Goal: Task Accomplishment & Management: Manage account settings

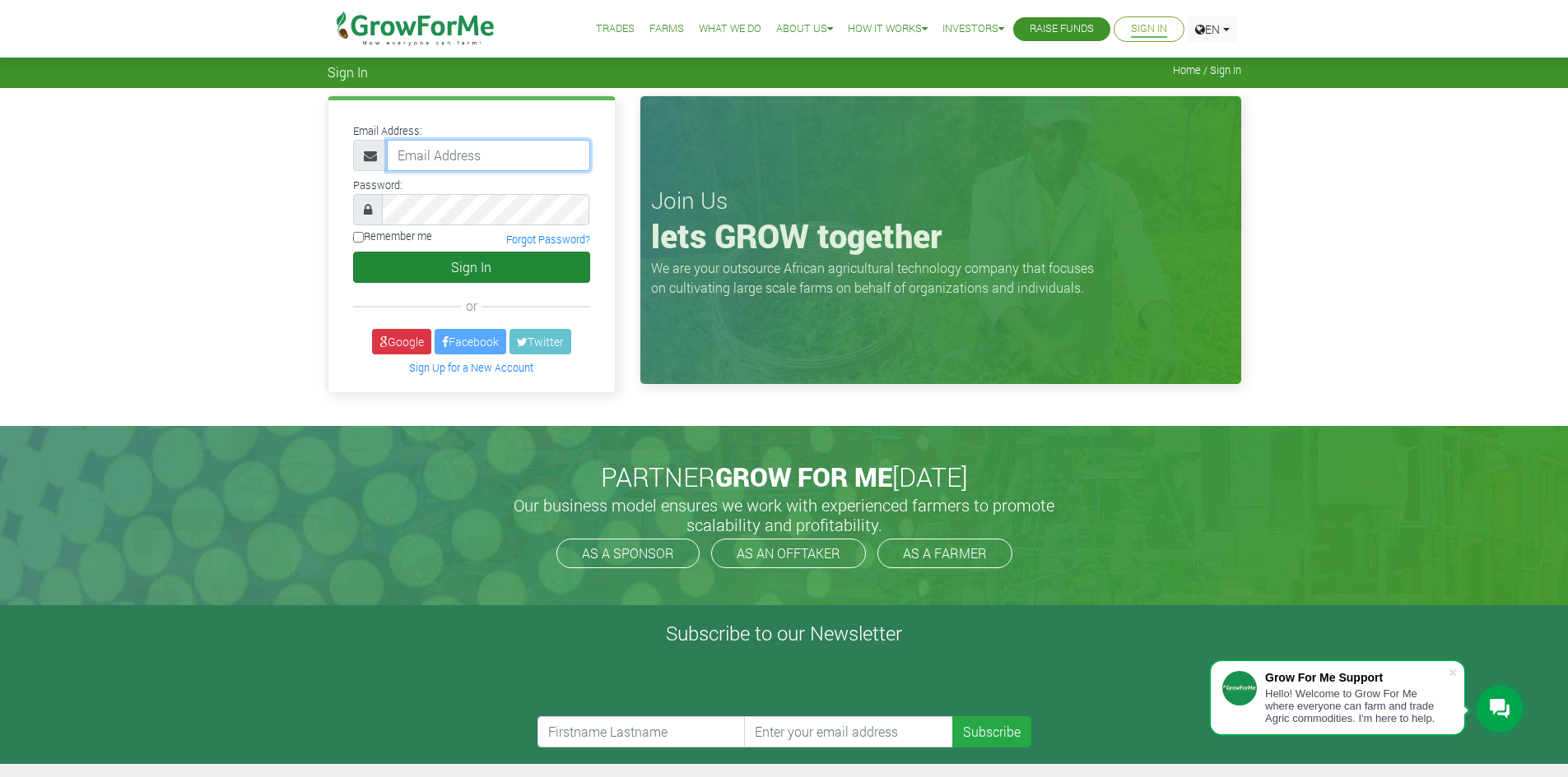
type input "trade@growforme.com"
click at [469, 277] on button "Sign In" at bounding box center [472, 267] width 237 height 32
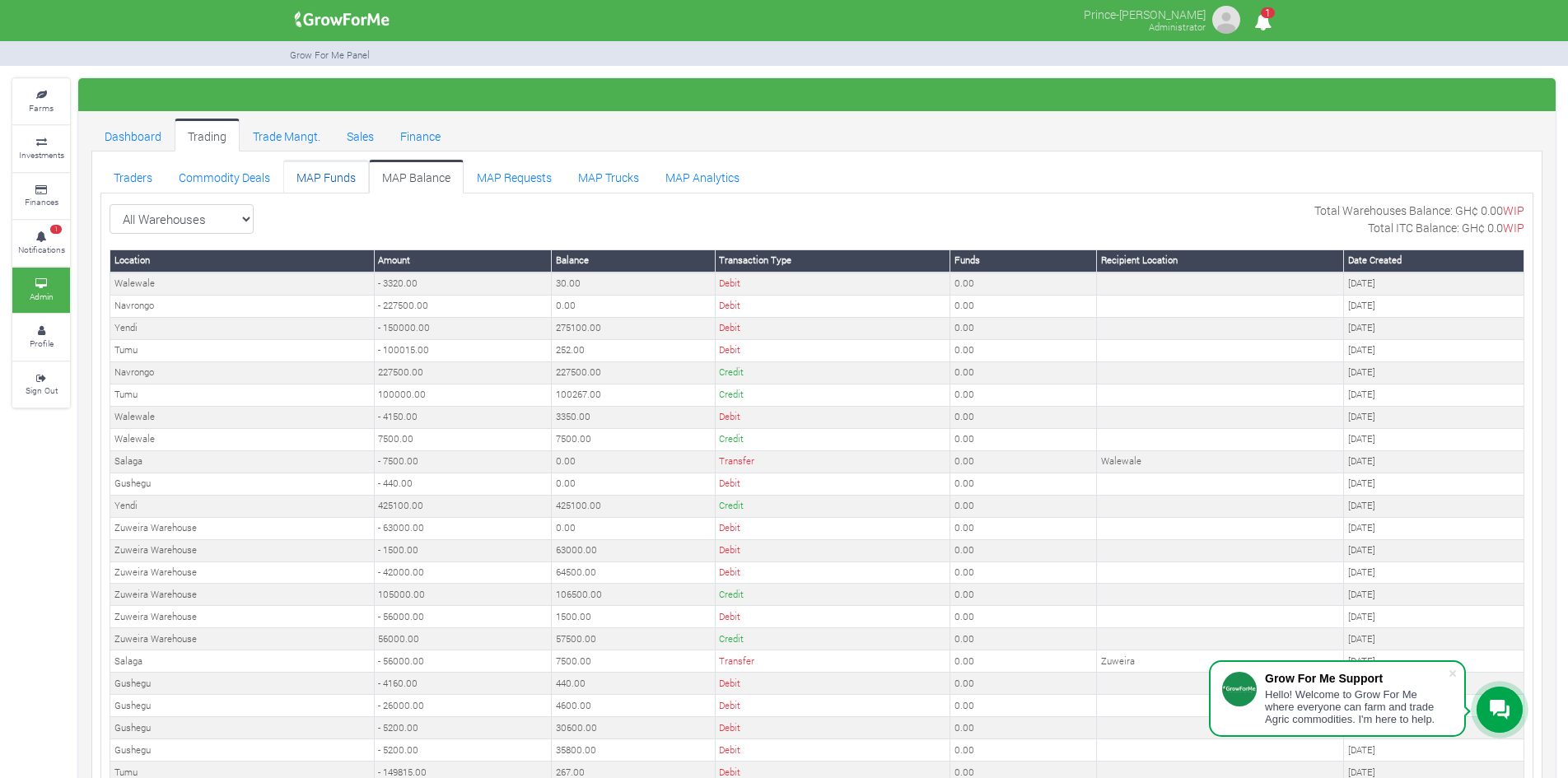
click at [321, 182] on link "MAP Funds" at bounding box center [326, 176] width 86 height 33
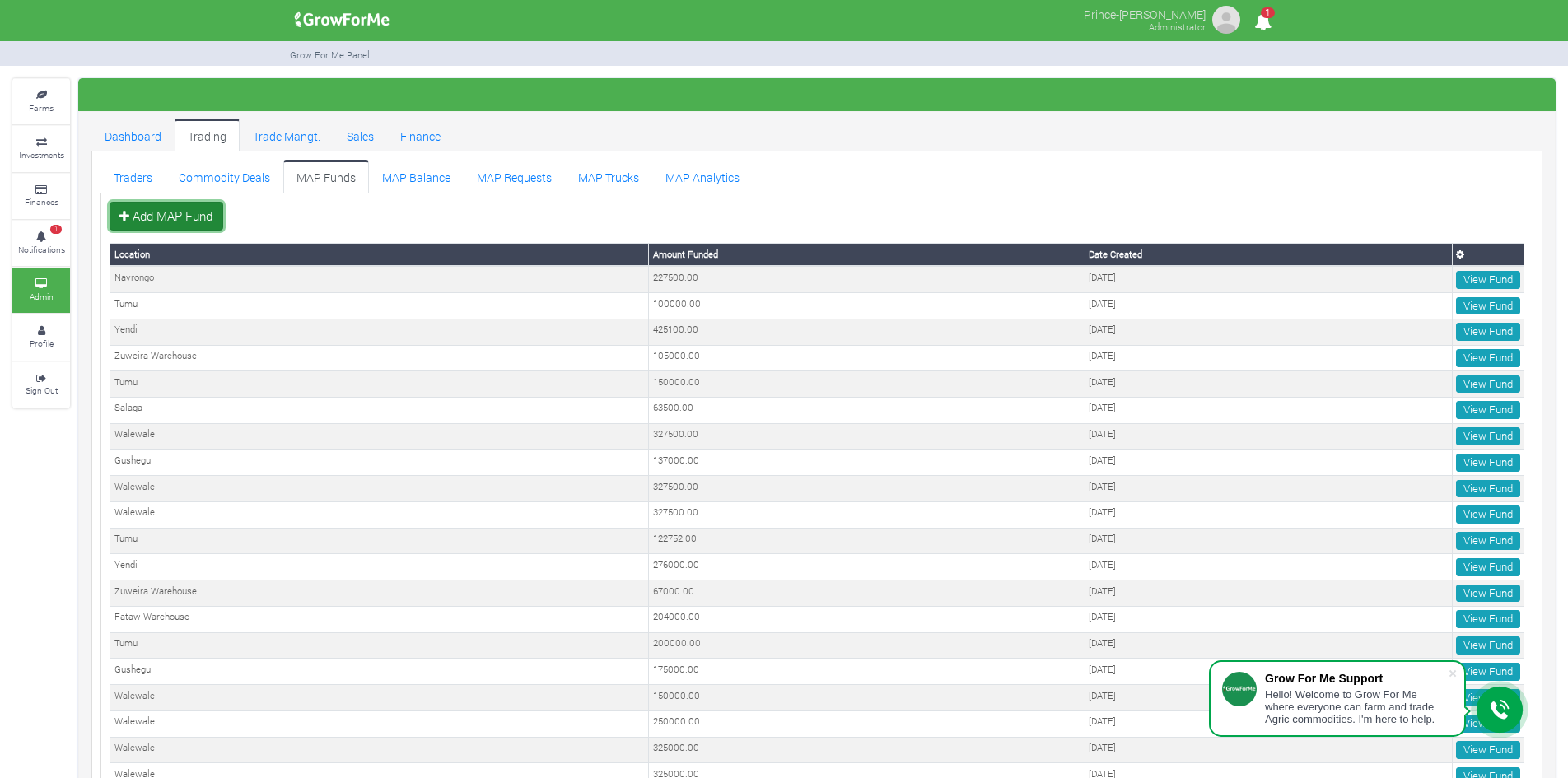
click at [181, 215] on link "Add MAP Fund" at bounding box center [167, 217] width 114 height 30
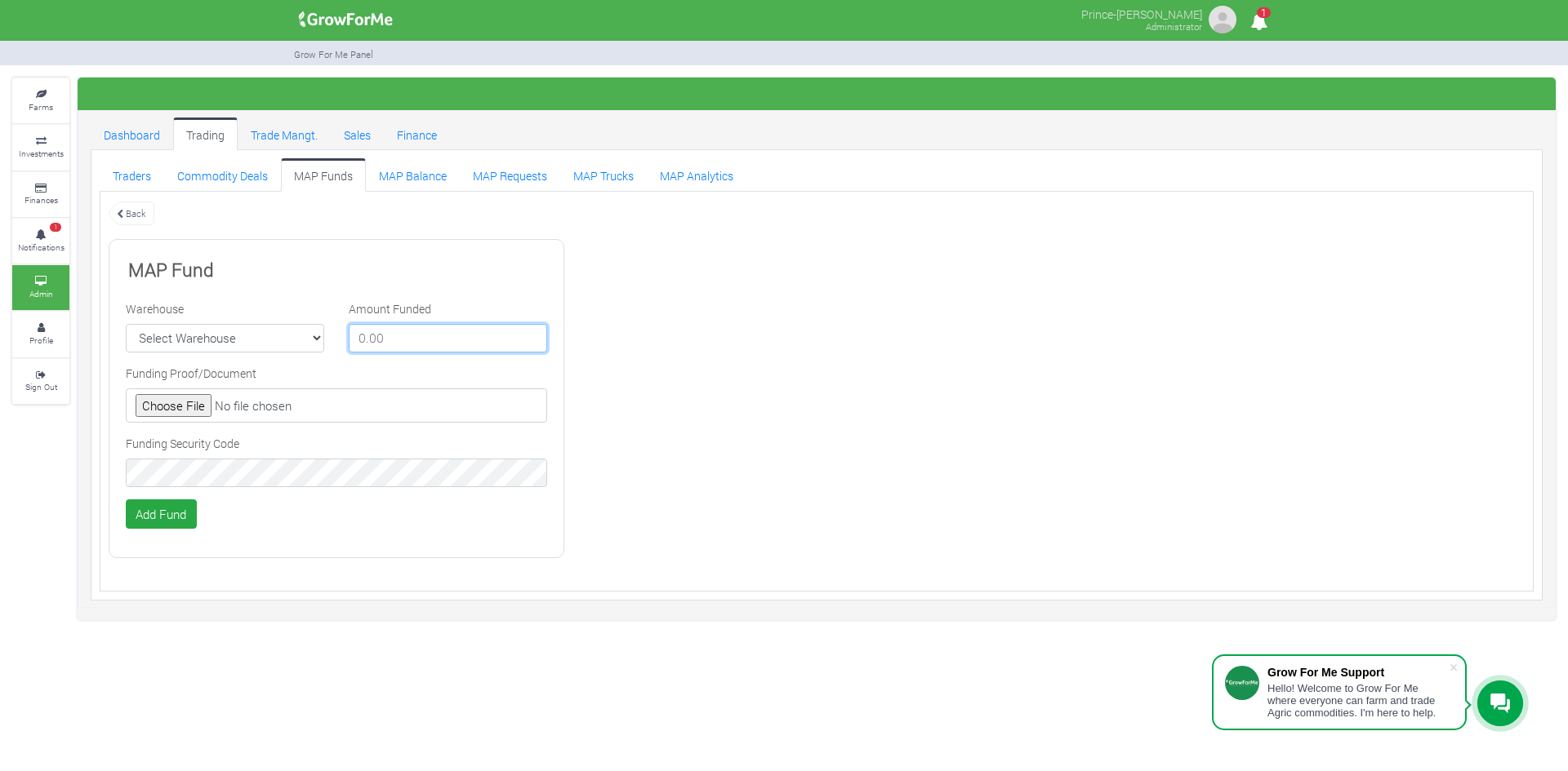
click at [384, 340] on input "number" at bounding box center [448, 339] width 198 height 30
type input "5"
type input "66700"
click at [268, 338] on select "Select Warehouse TDX Navrongo Walewale Garu (Faranaya) Kintampo Langbensi WamiA…" at bounding box center [225, 339] width 198 height 30
select select "17"
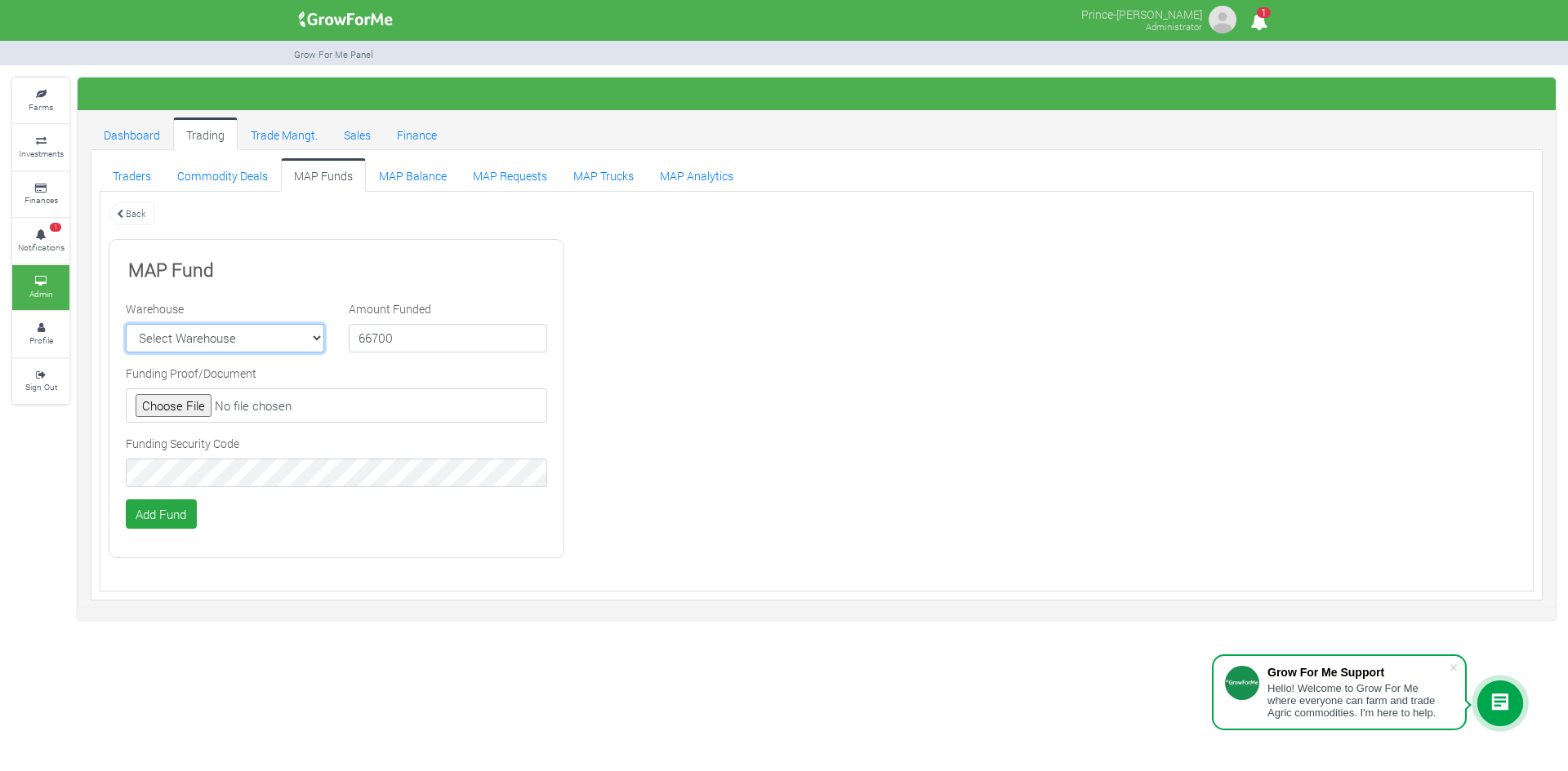
click at [126, 324] on select "Select Warehouse TDX Navrongo Walewale Garu (Faranaya) Kintampo Langbensi WamiA…" at bounding box center [225, 339] width 198 height 30
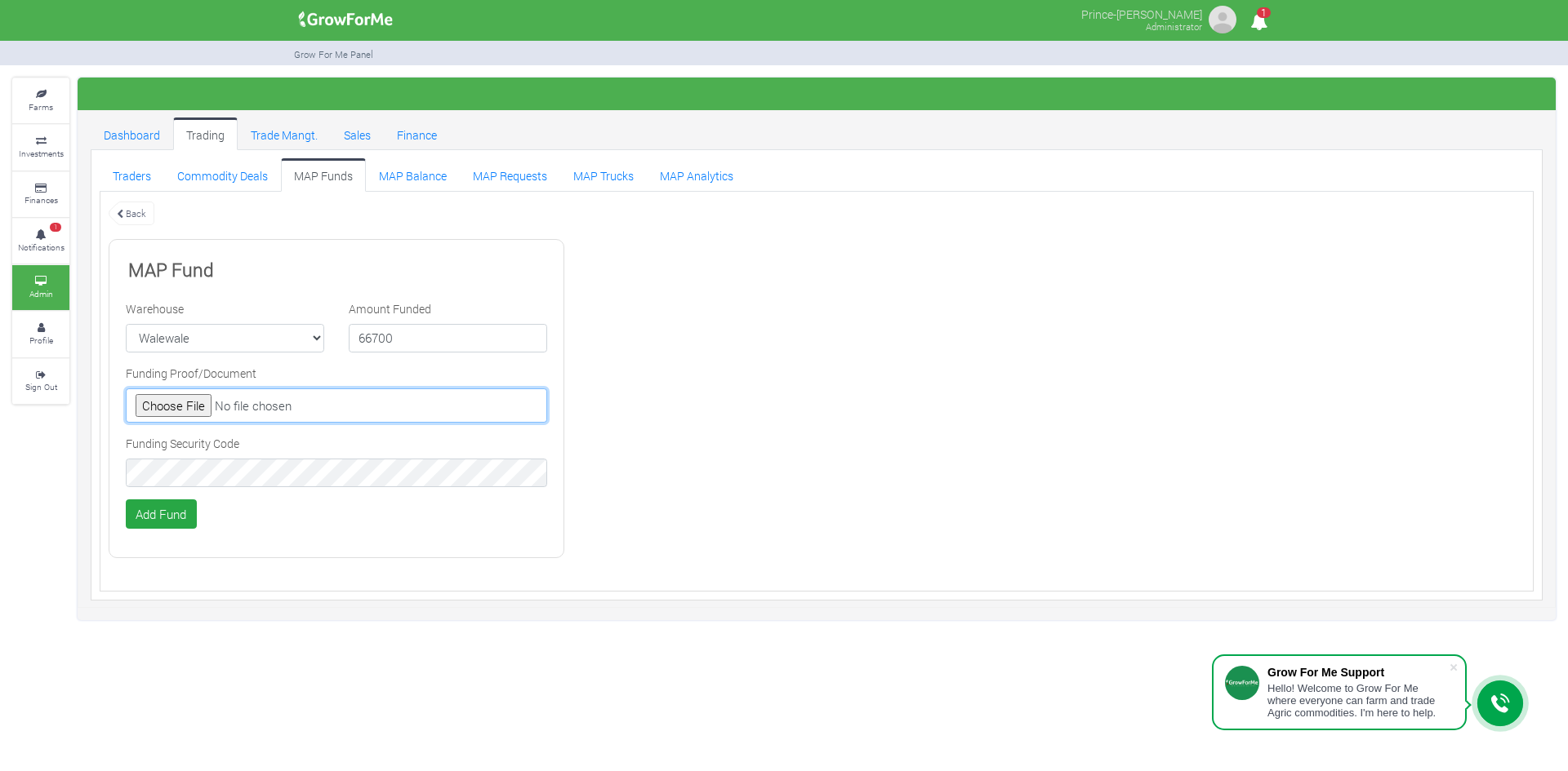
click at [197, 408] on input "file" at bounding box center [337, 405] width 421 height 34
type input "C:\fakepath\GHc 66,700.00.jpeg"
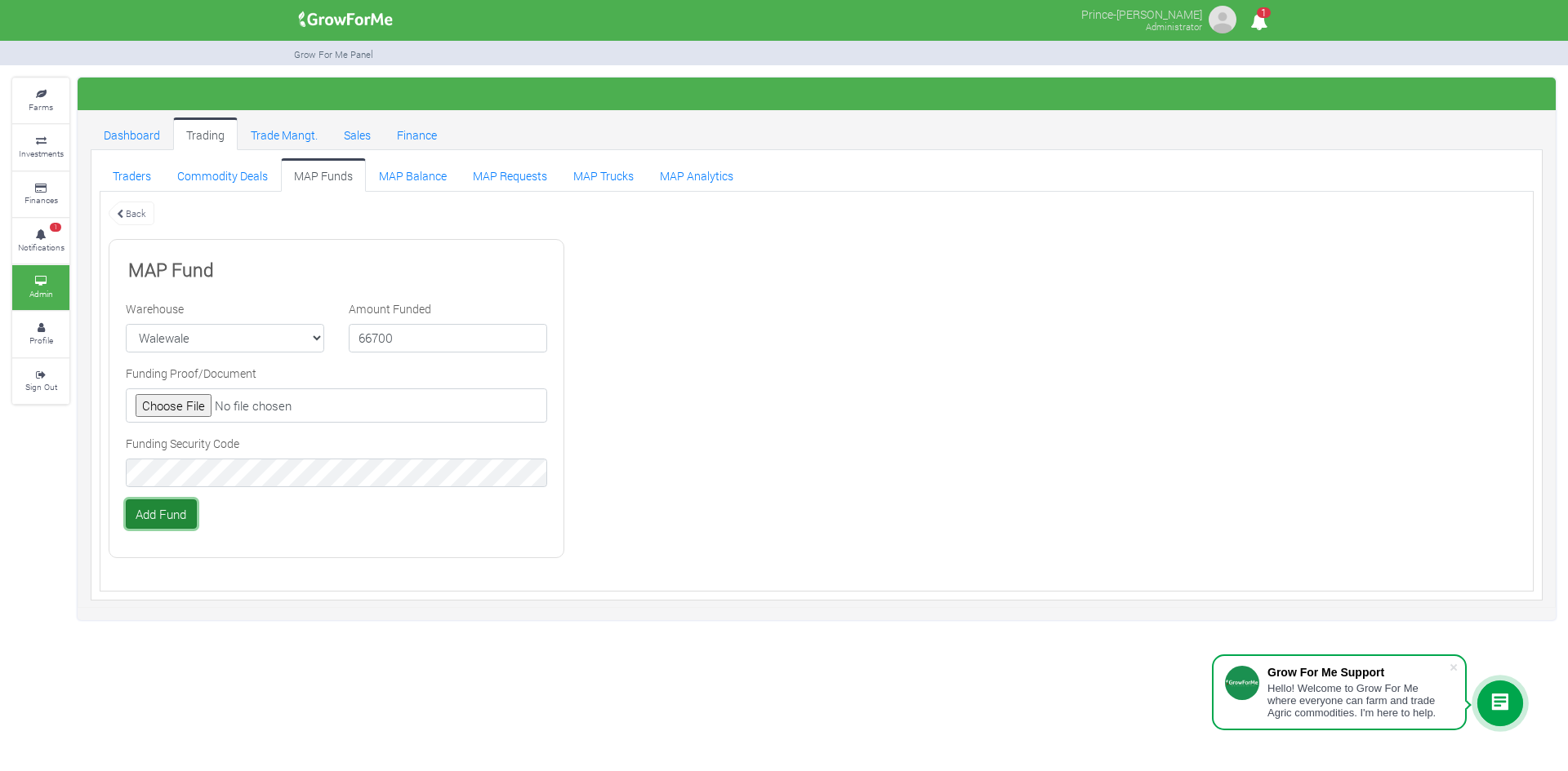
click at [163, 514] on button "Add Fund" at bounding box center [162, 515] width 71 height 30
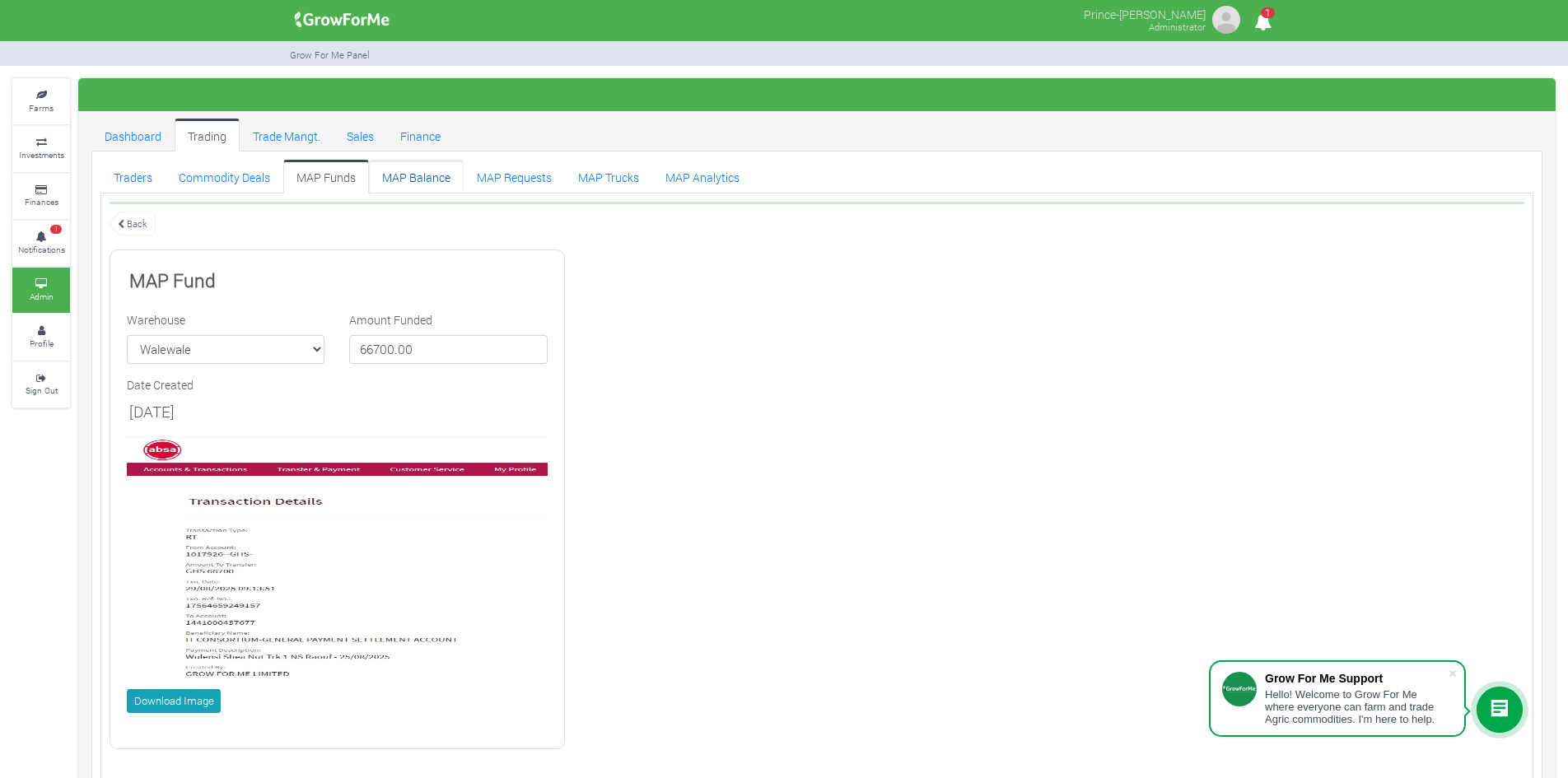
click at [422, 186] on link "MAP Balance" at bounding box center [417, 176] width 95 height 33
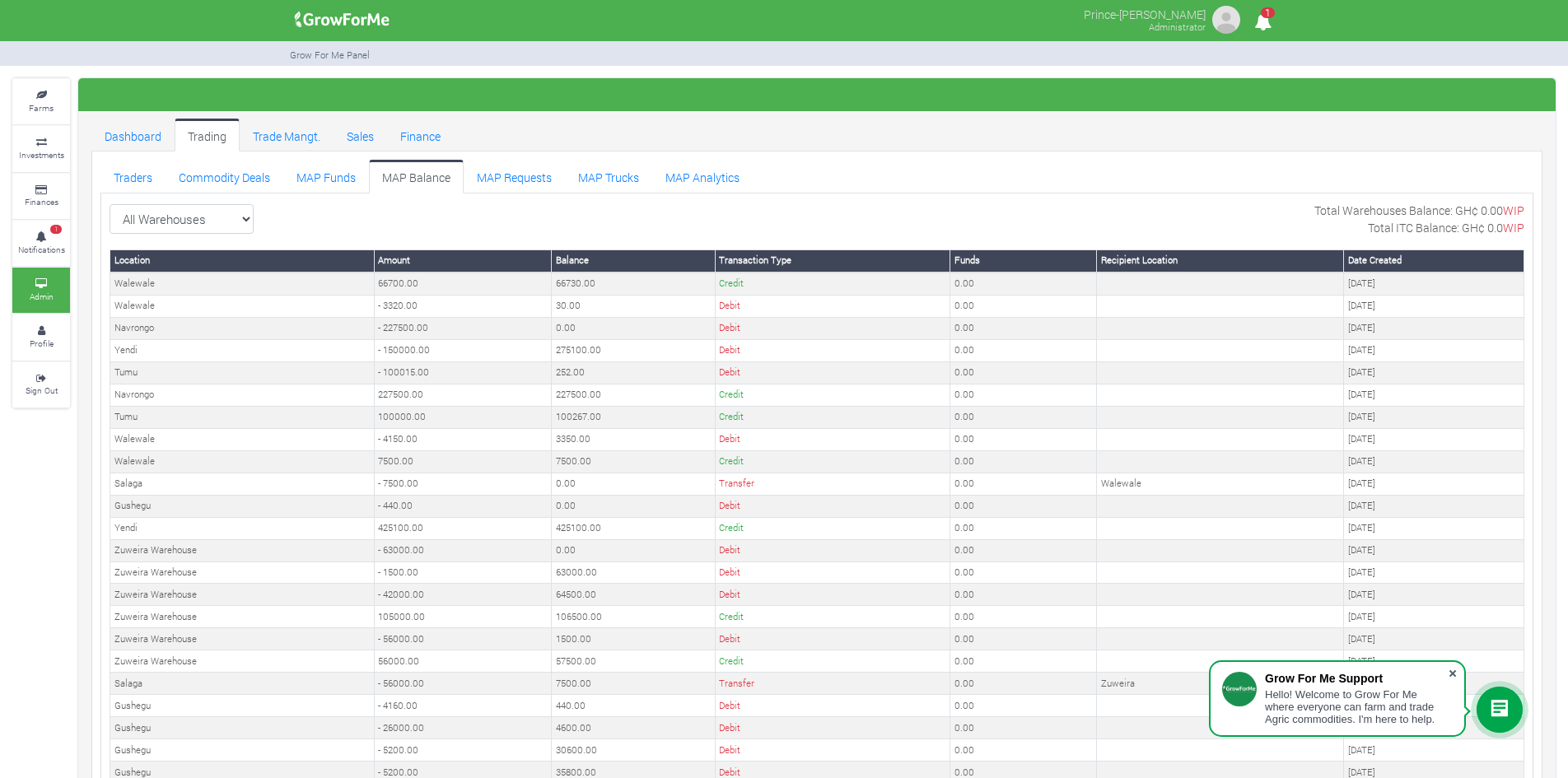
click at [1455, 669] on span at bounding box center [1452, 674] width 17 height 17
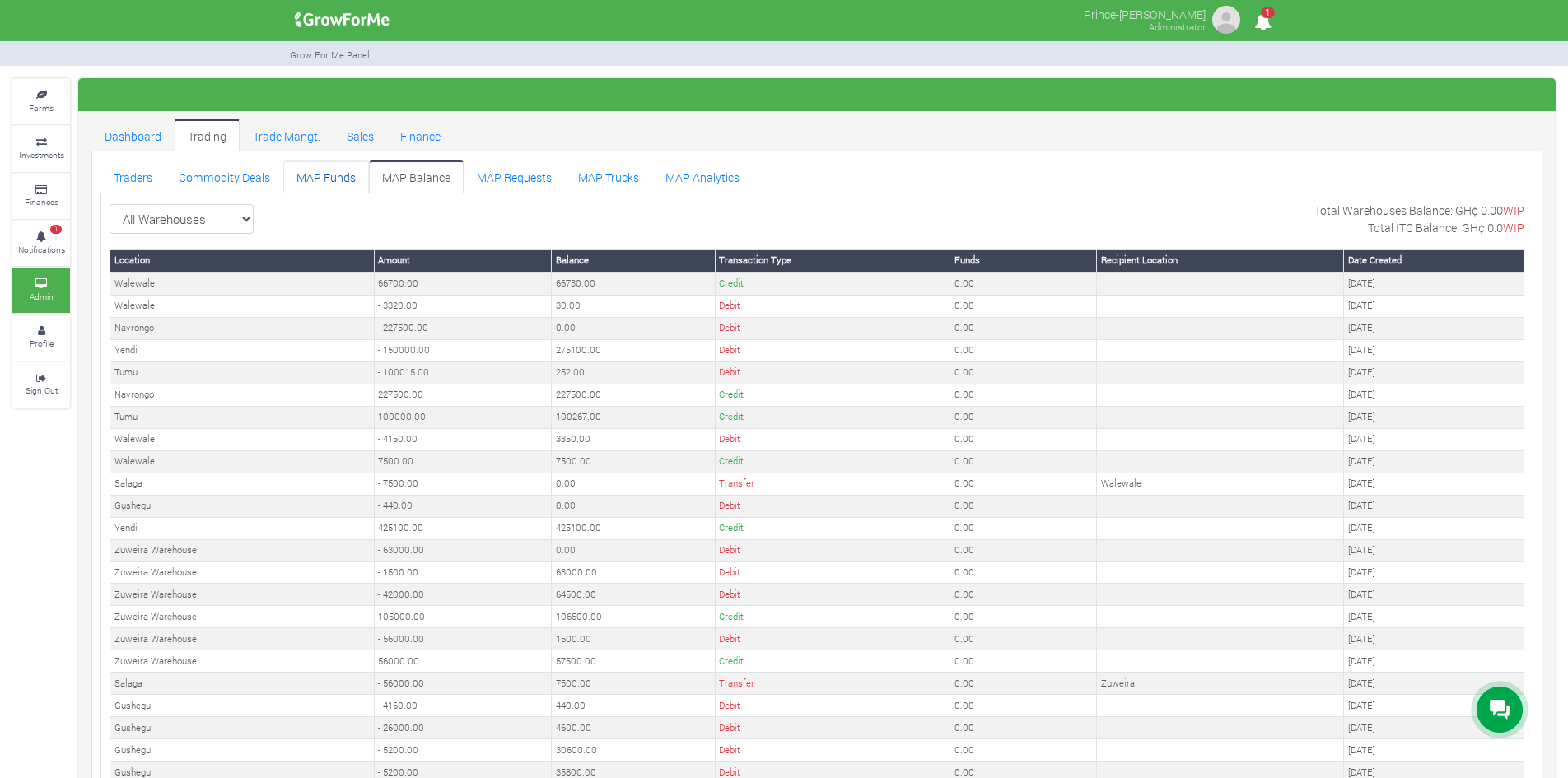
click at [333, 174] on link "MAP Funds" at bounding box center [326, 176] width 86 height 33
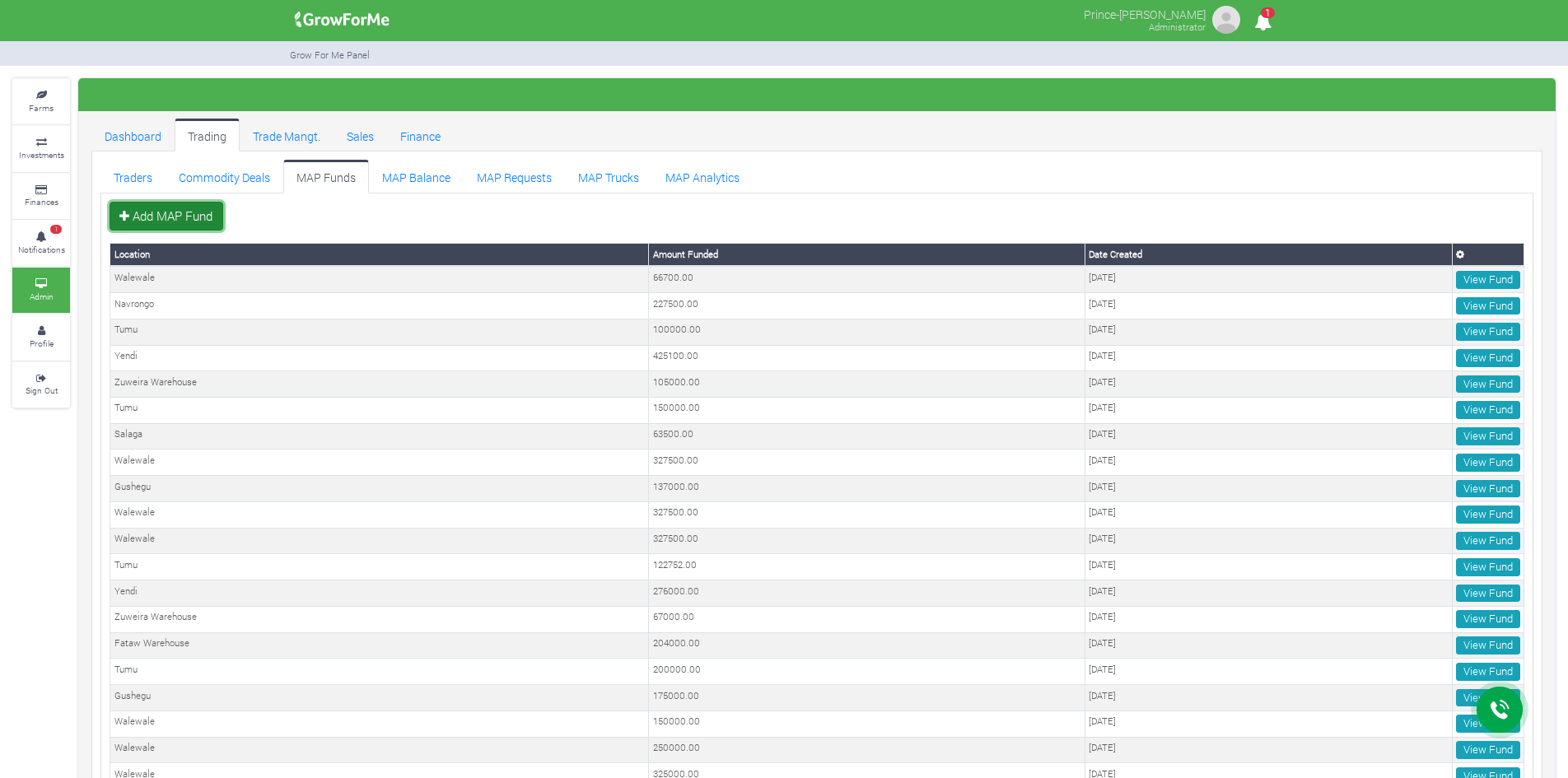
click at [177, 211] on link "Add MAP Fund" at bounding box center [167, 217] width 114 height 30
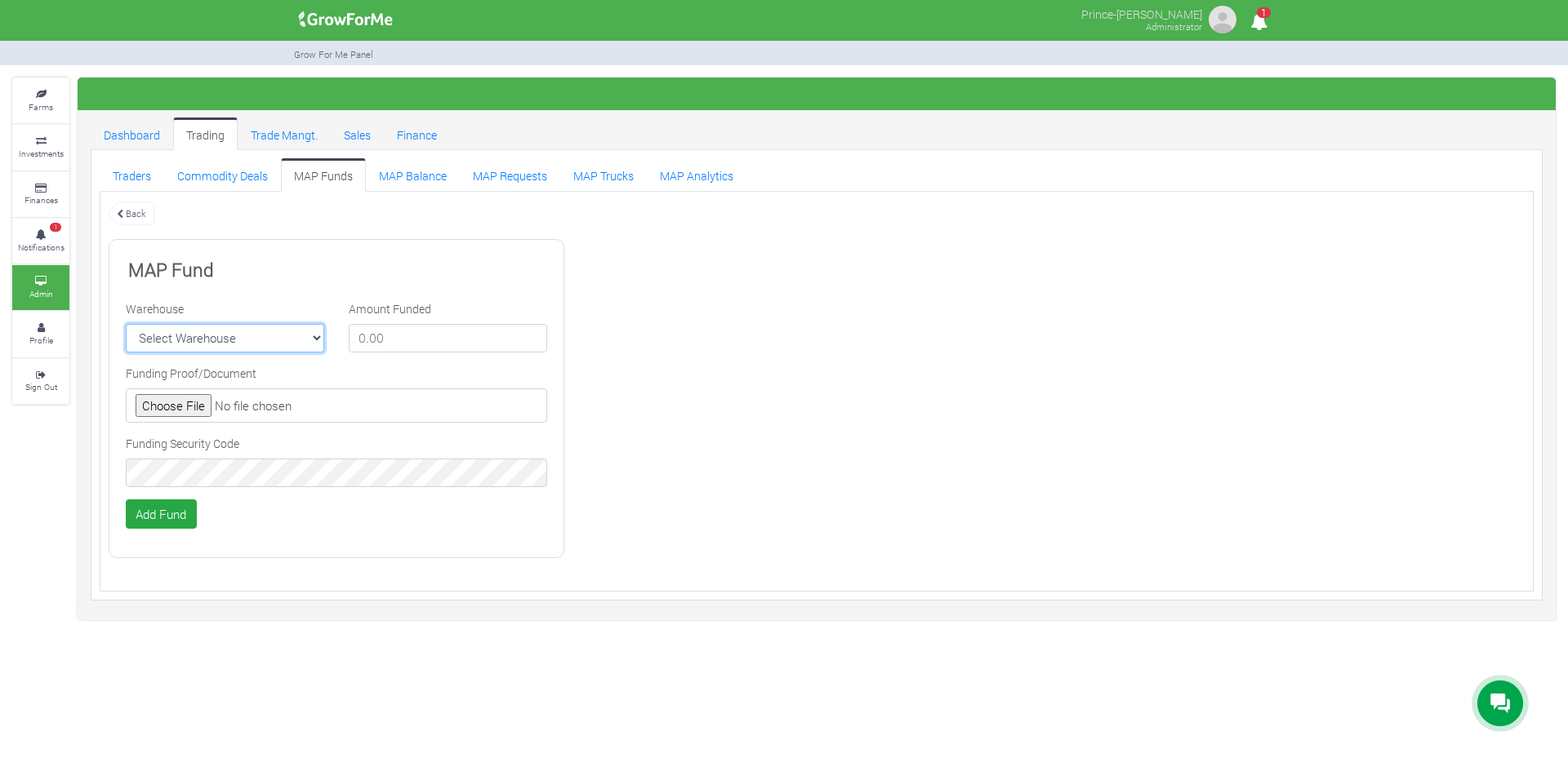
click at [282, 337] on select "Select Warehouse TDX Navrongo Walewale Garu (Faranaya) Kintampo Langbensi WamiA…" at bounding box center [225, 339] width 198 height 30
select select "24"
click at [126, 324] on select "Select Warehouse TDX Navrongo Walewale Garu (Faranaya) Kintampo Langbensi WamiA…" at bounding box center [225, 339] width 198 height 30
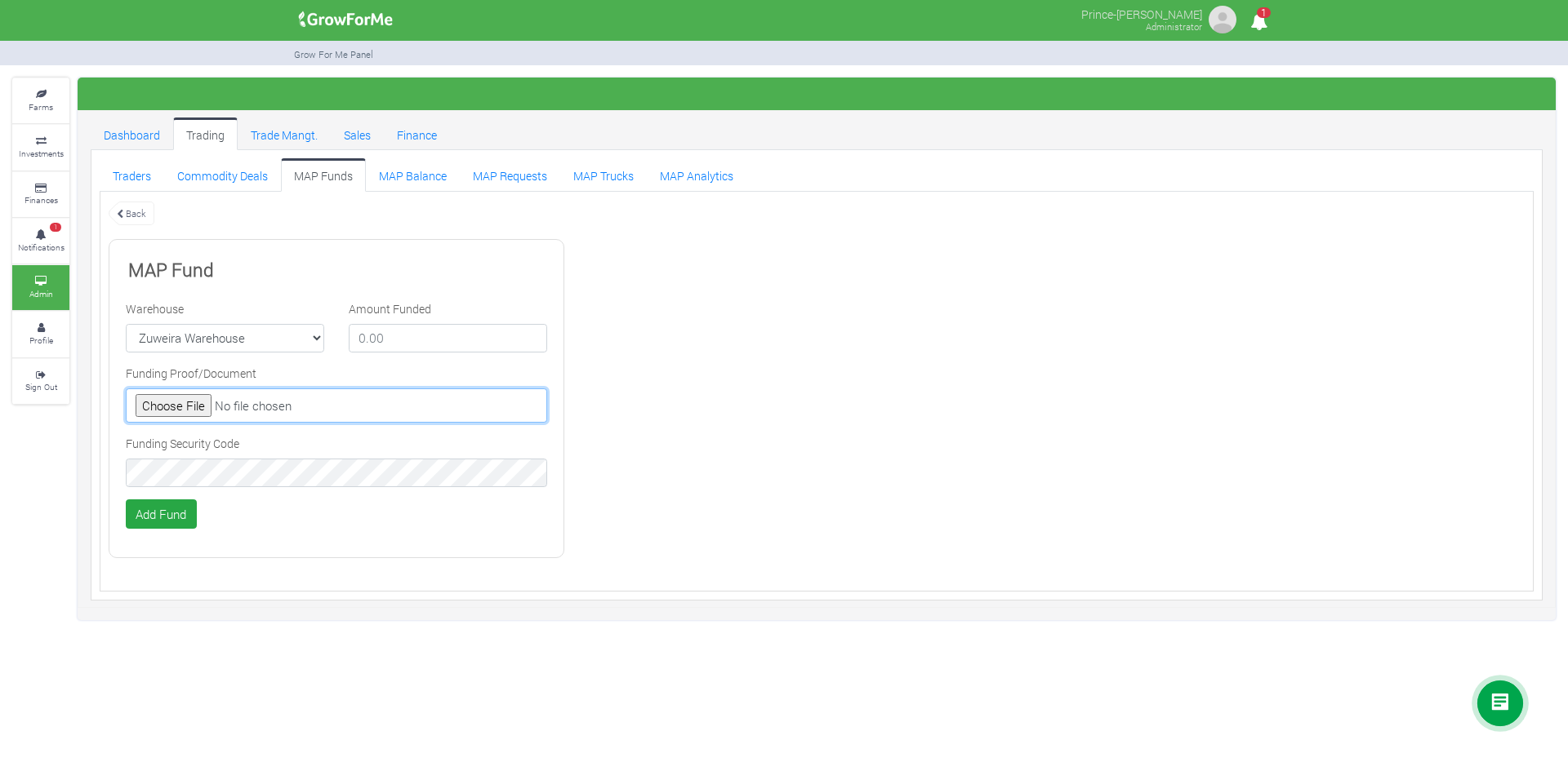
click at [166, 401] on input "file" at bounding box center [337, 405] width 421 height 34
type input "C:\fakepath\GHc 43,100.00.jpeg"
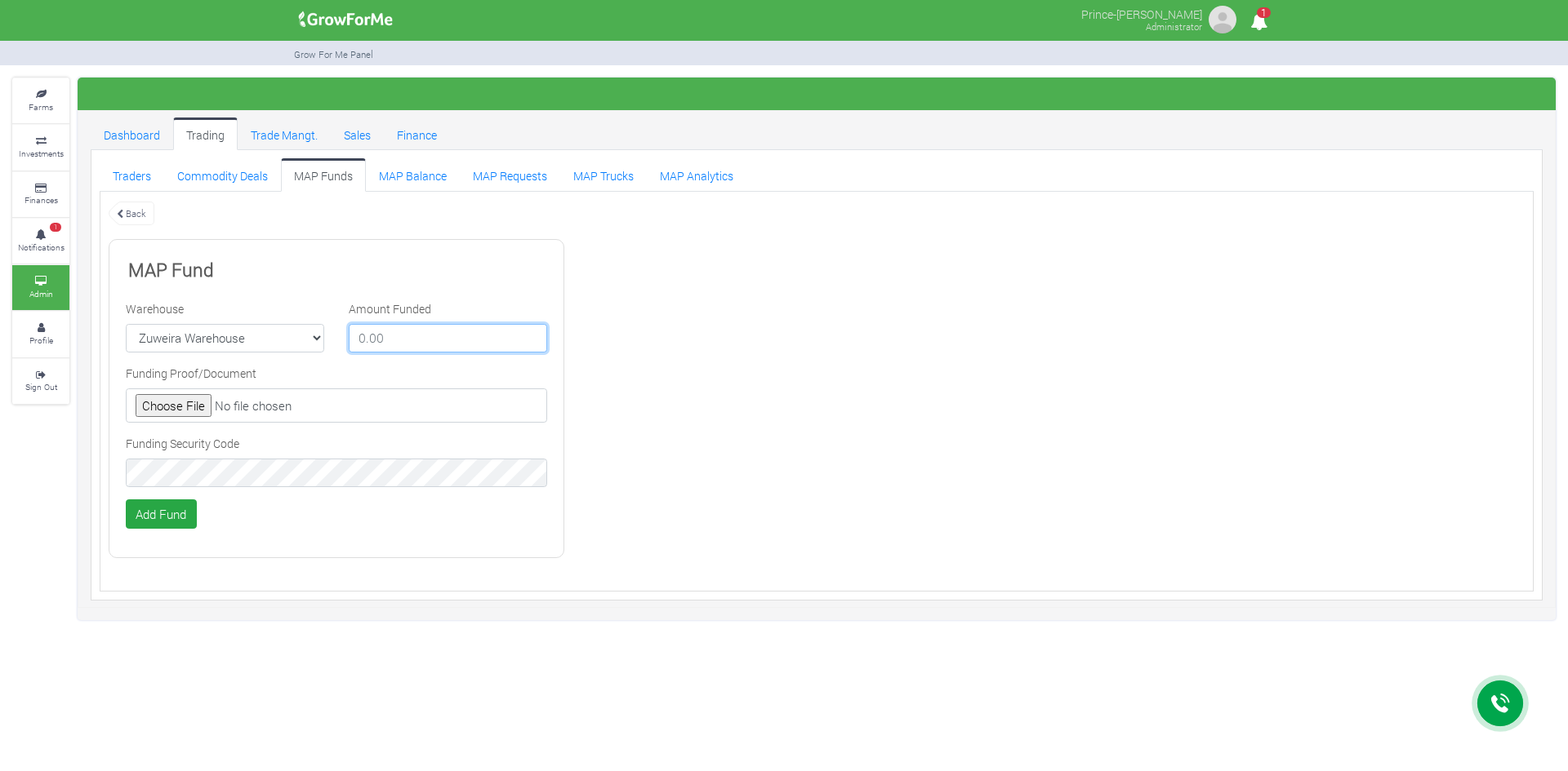
click at [446, 349] on input "number" at bounding box center [448, 339] width 198 height 30
type input "43100"
click at [173, 514] on button "Add Fund" at bounding box center [162, 515] width 71 height 30
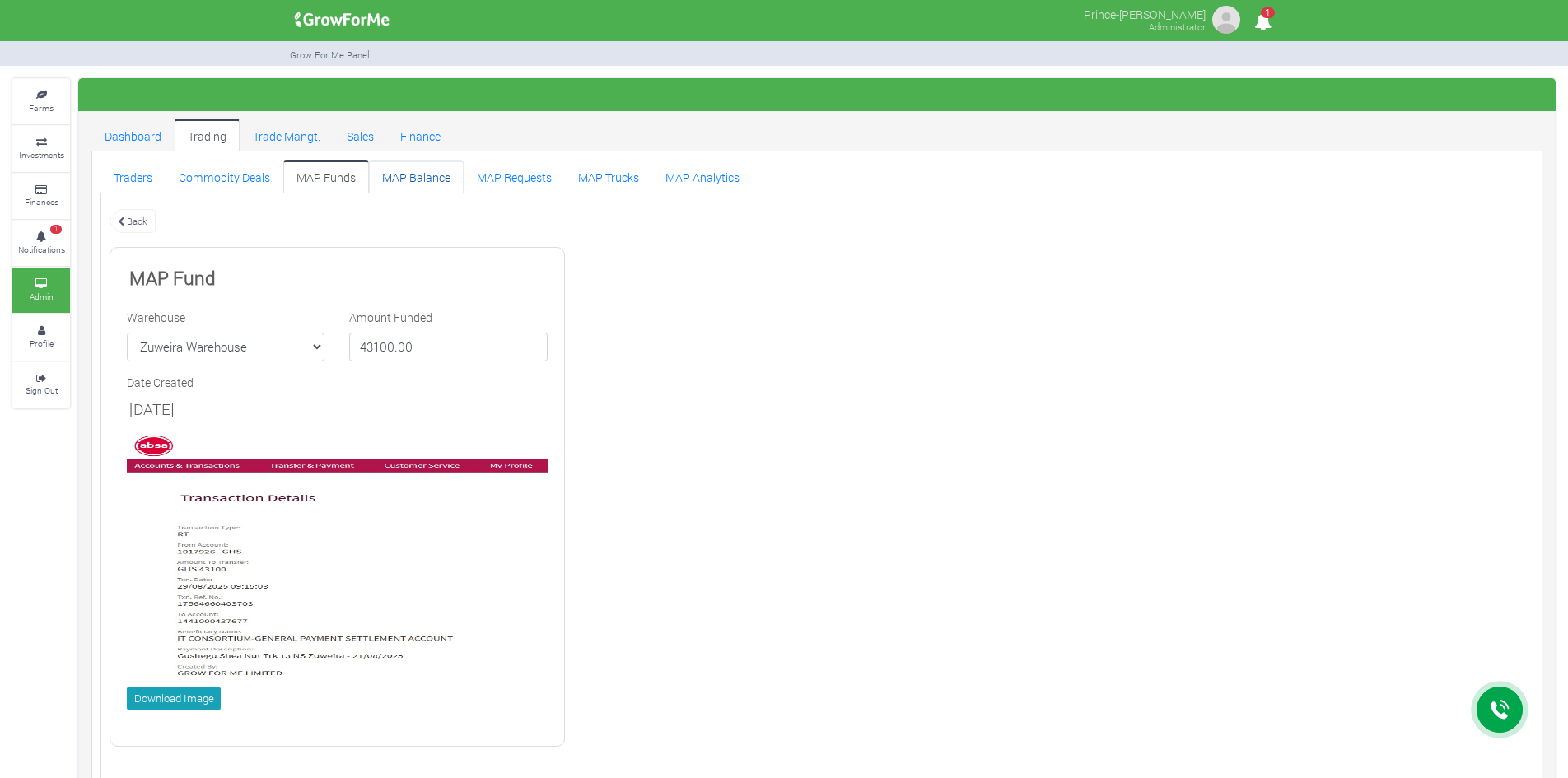
click at [429, 180] on link "MAP Balance" at bounding box center [417, 176] width 95 height 33
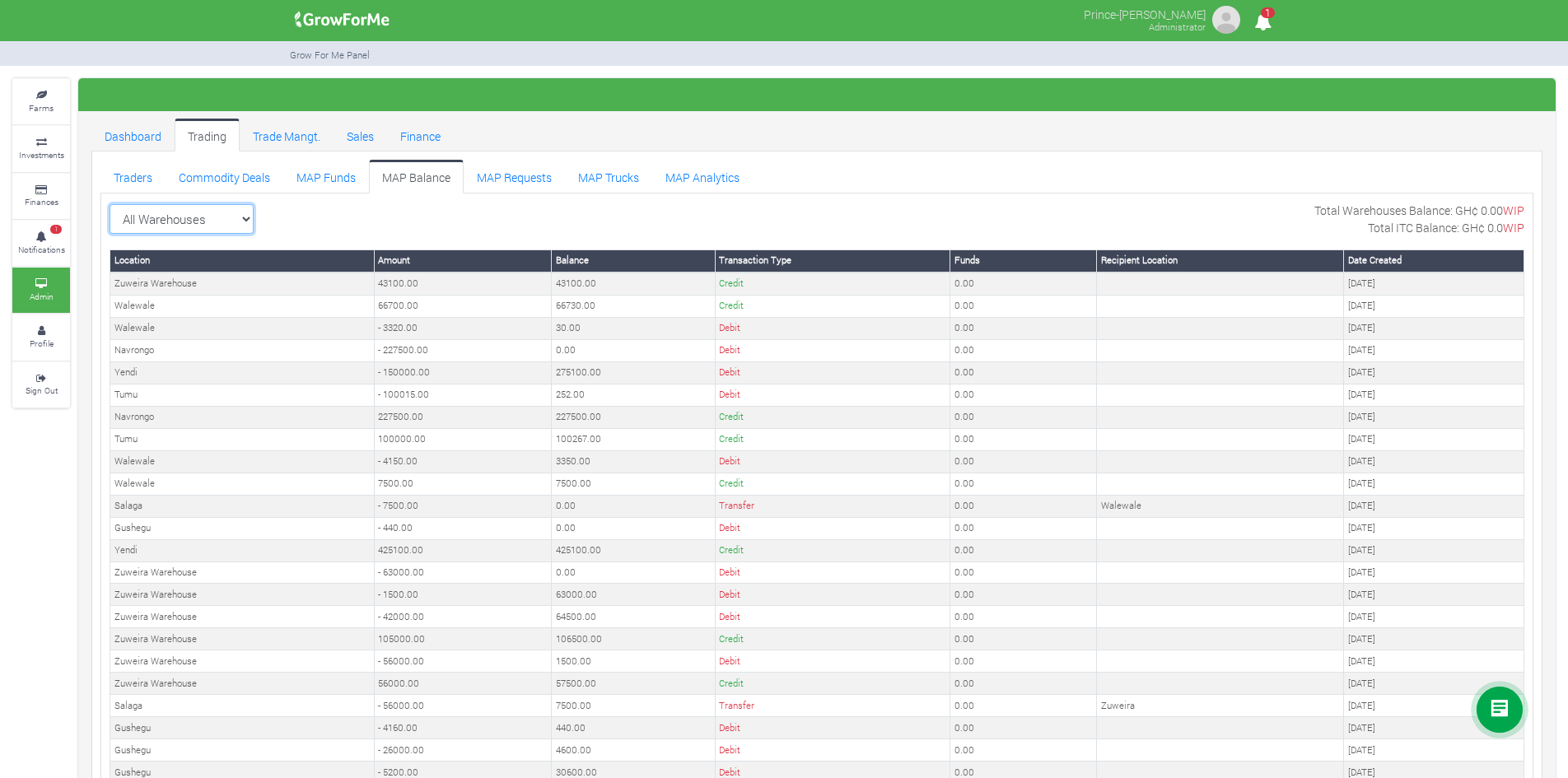
click at [237, 219] on select "All Warehouses TDX Navrongo Walewale Garu (Faranaya) Kintampo Langbensi WamiAgr…" at bounding box center [182, 219] width 144 height 30
select select "?warehouse=24"
click at [110, 204] on select "All Warehouses TDX Navrongo Walewale Garu (Faranaya) Kintampo Langbensi WamiAgr…" at bounding box center [182, 219] width 144 height 30
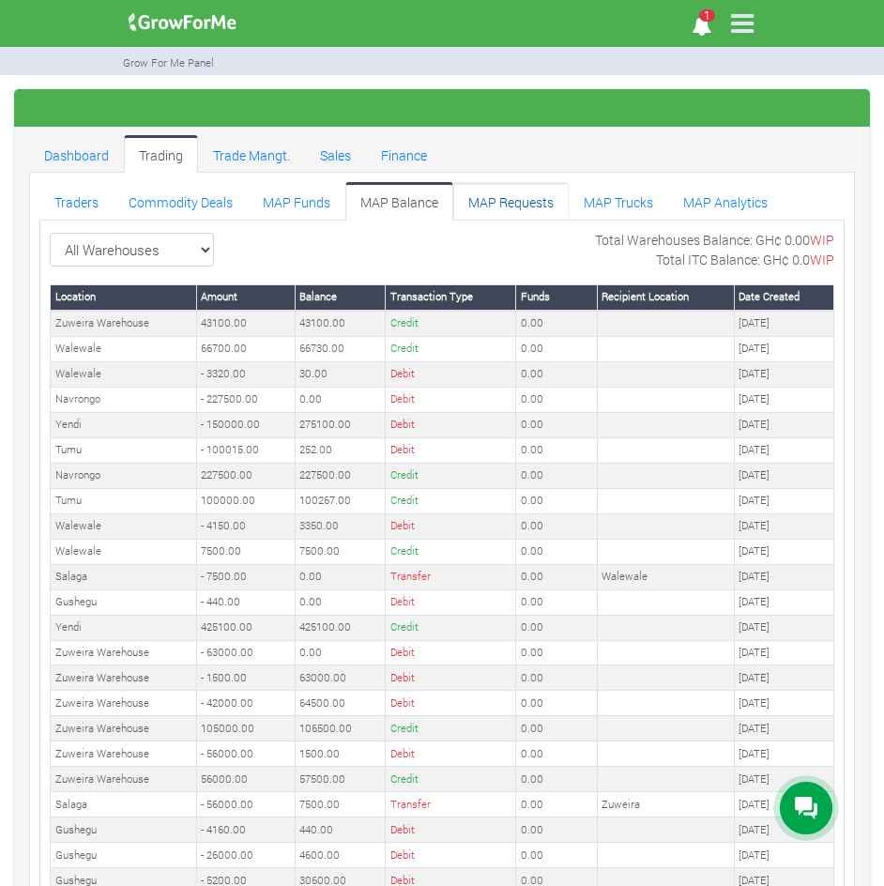
click at [495, 199] on link "MAP Requests" at bounding box center [510, 201] width 115 height 38
